Goal: Transaction & Acquisition: Obtain resource

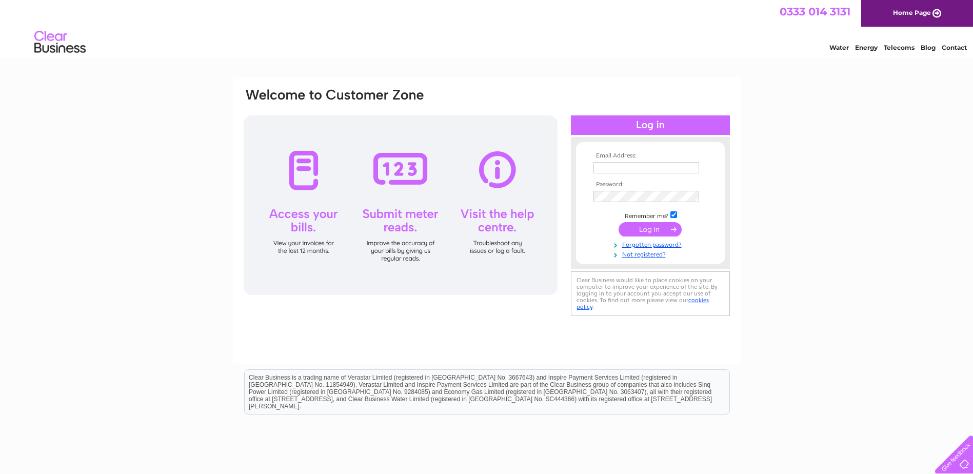
type input "[EMAIL_ADDRESS][DOMAIN_NAME]"
click at [639, 231] on input "submit" at bounding box center [649, 229] width 63 height 14
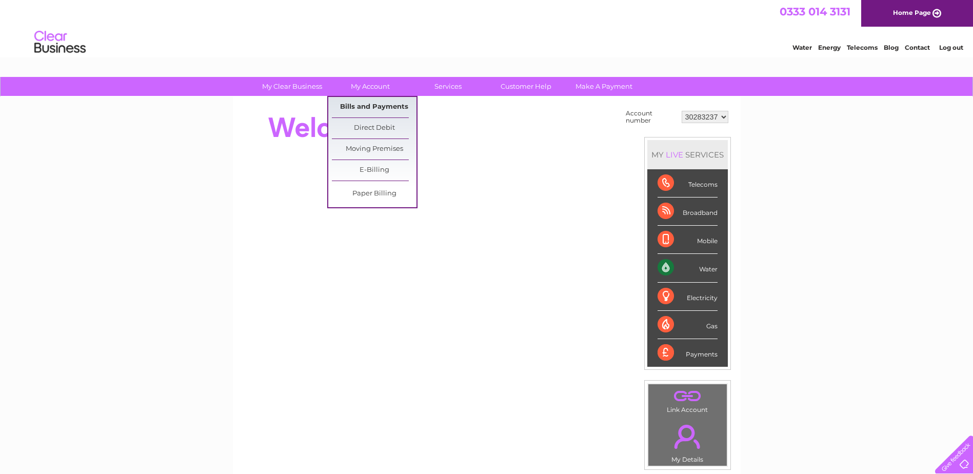
click at [362, 102] on link "Bills and Payments" at bounding box center [374, 107] width 85 height 21
click at [363, 107] on link "Bills and Payments" at bounding box center [374, 107] width 85 height 21
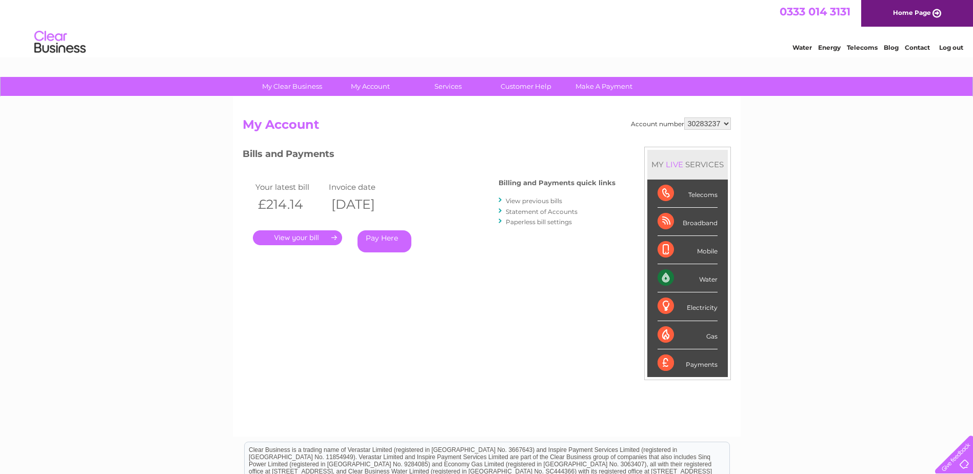
click at [313, 239] on link "." at bounding box center [297, 237] width 89 height 15
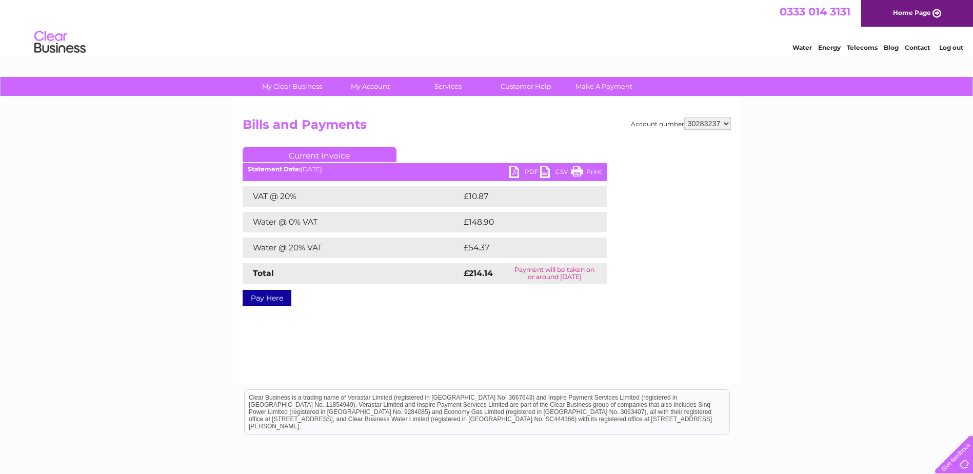
click at [517, 173] on link "PDF" at bounding box center [524, 173] width 31 height 15
